Goal: Transaction & Acquisition: Book appointment/travel/reservation

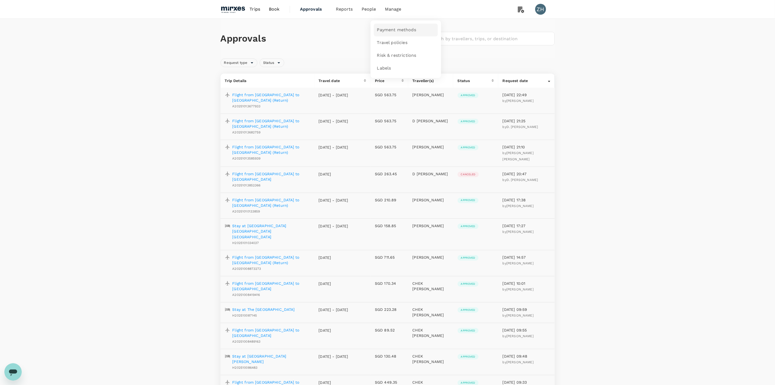
click at [387, 29] on span "Payment methods" at bounding box center [396, 30] width 39 height 6
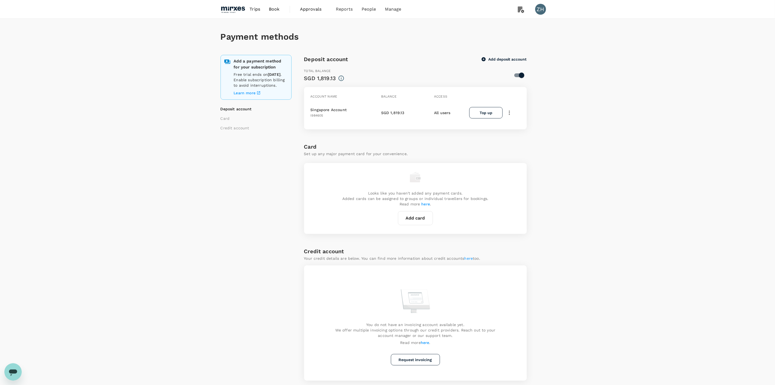
click at [306, 9] on span "Approvals" at bounding box center [313, 9] width 27 height 7
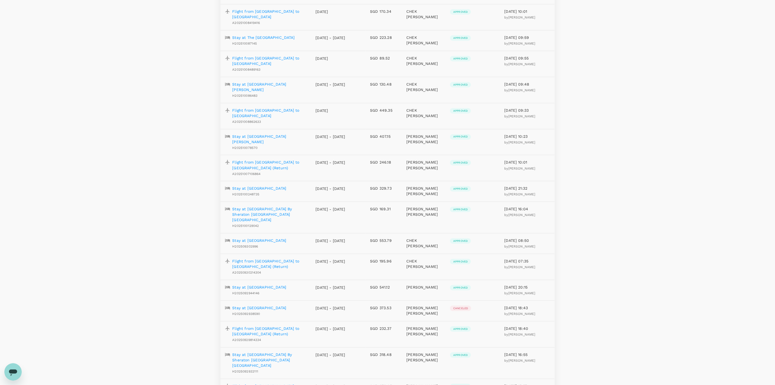
scroll to position [356, 0]
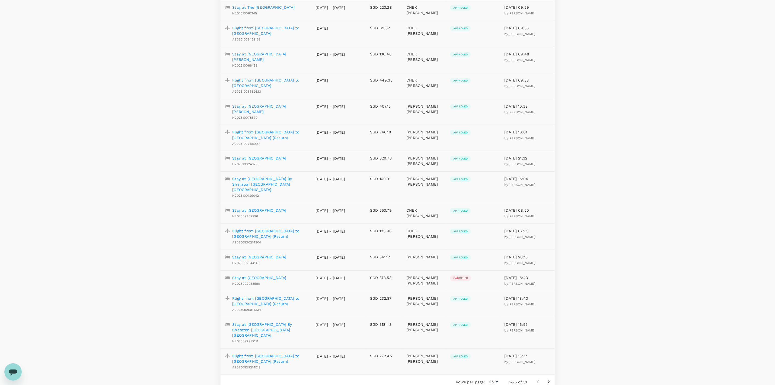
click at [550, 378] on icon "Go to next page" at bounding box center [549, 381] width 7 height 7
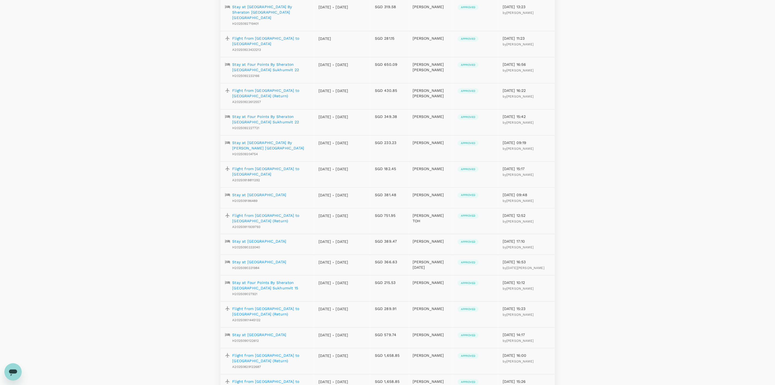
scroll to position [328, 0]
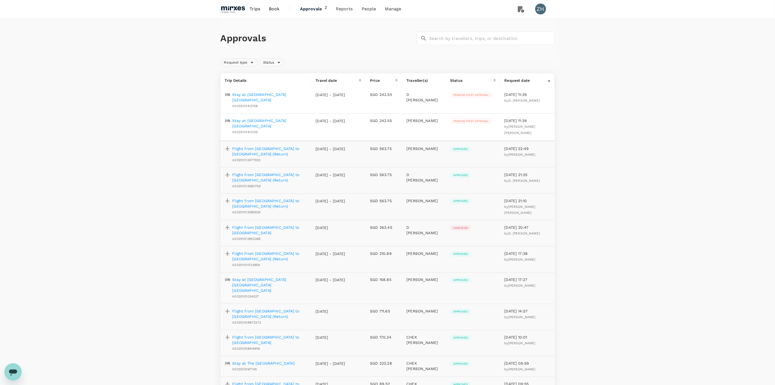
scroll to position [0, 0]
click at [280, 118] on p "Stay at [GEOGRAPHIC_DATA] [GEOGRAPHIC_DATA]" at bounding box center [270, 123] width 75 height 11
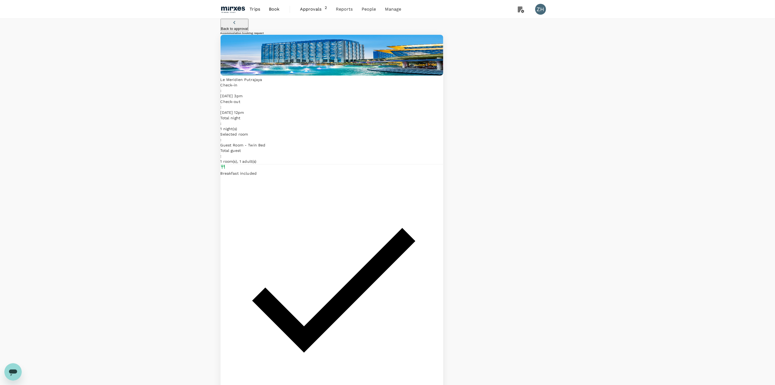
click at [310, 11] on span "Approvals" at bounding box center [312, 9] width 25 height 7
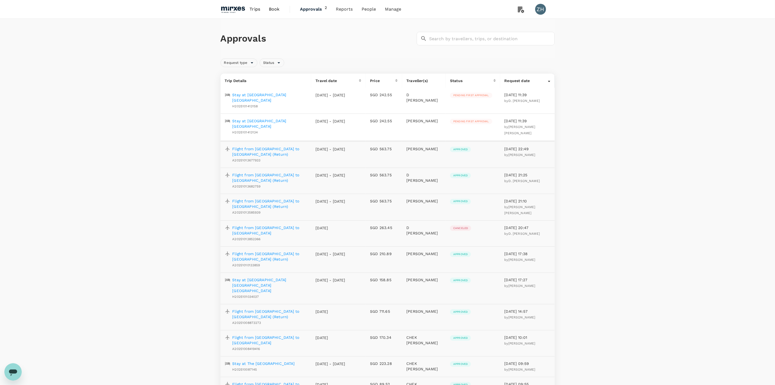
click at [238, 7] on img at bounding box center [233, 9] width 25 height 12
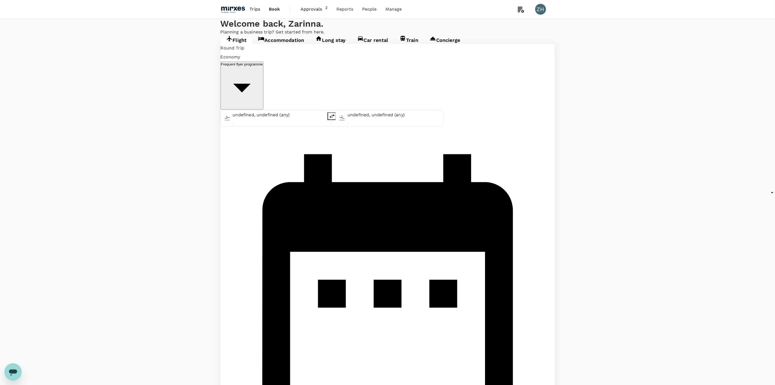
type input "Singapore Changi (SIN)"
type input "Suvarnabhumi Intl (BKK)"
type input "Singapore Changi (SIN)"
type input "Suvarnabhumi Intl (BKK)"
type input "Singapore Changi (SIN)"
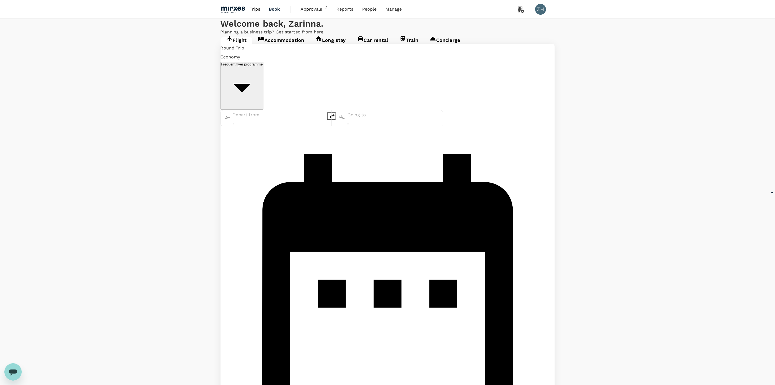
type input "Suvarnabhumi Intl (BKK)"
click at [319, 3] on link "Approvals 2" at bounding box center [314, 9] width 36 height 18
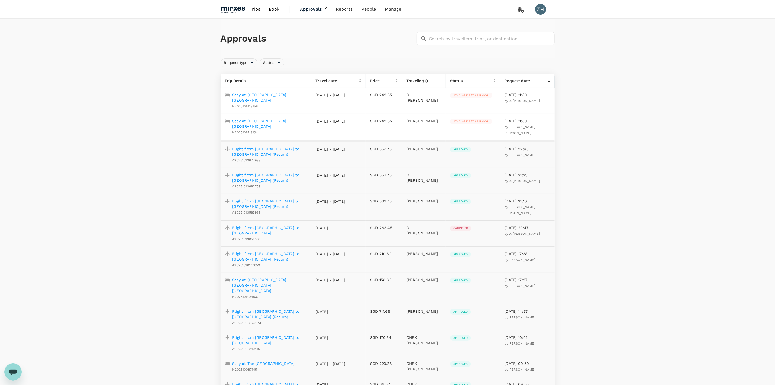
click at [238, 14] on img at bounding box center [233, 9] width 25 height 12
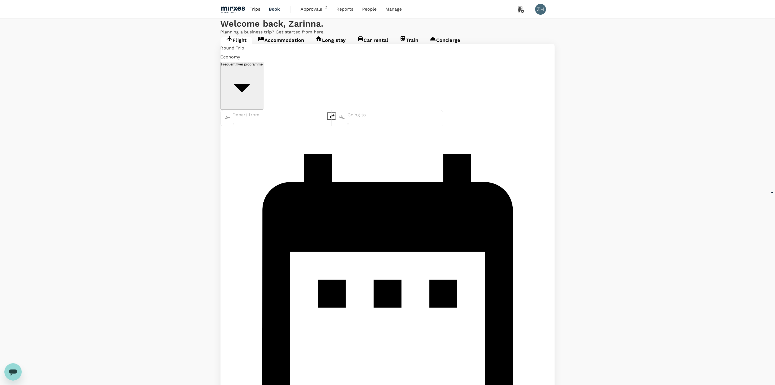
type input "Singapore Changi (SIN)"
type input "Suvarnabhumi Intl (BKK)"
type input "Singapore Changi (SIN)"
type input "Suvarnabhumi Intl (BKK)"
